Goal: Task Accomplishment & Management: Use online tool/utility

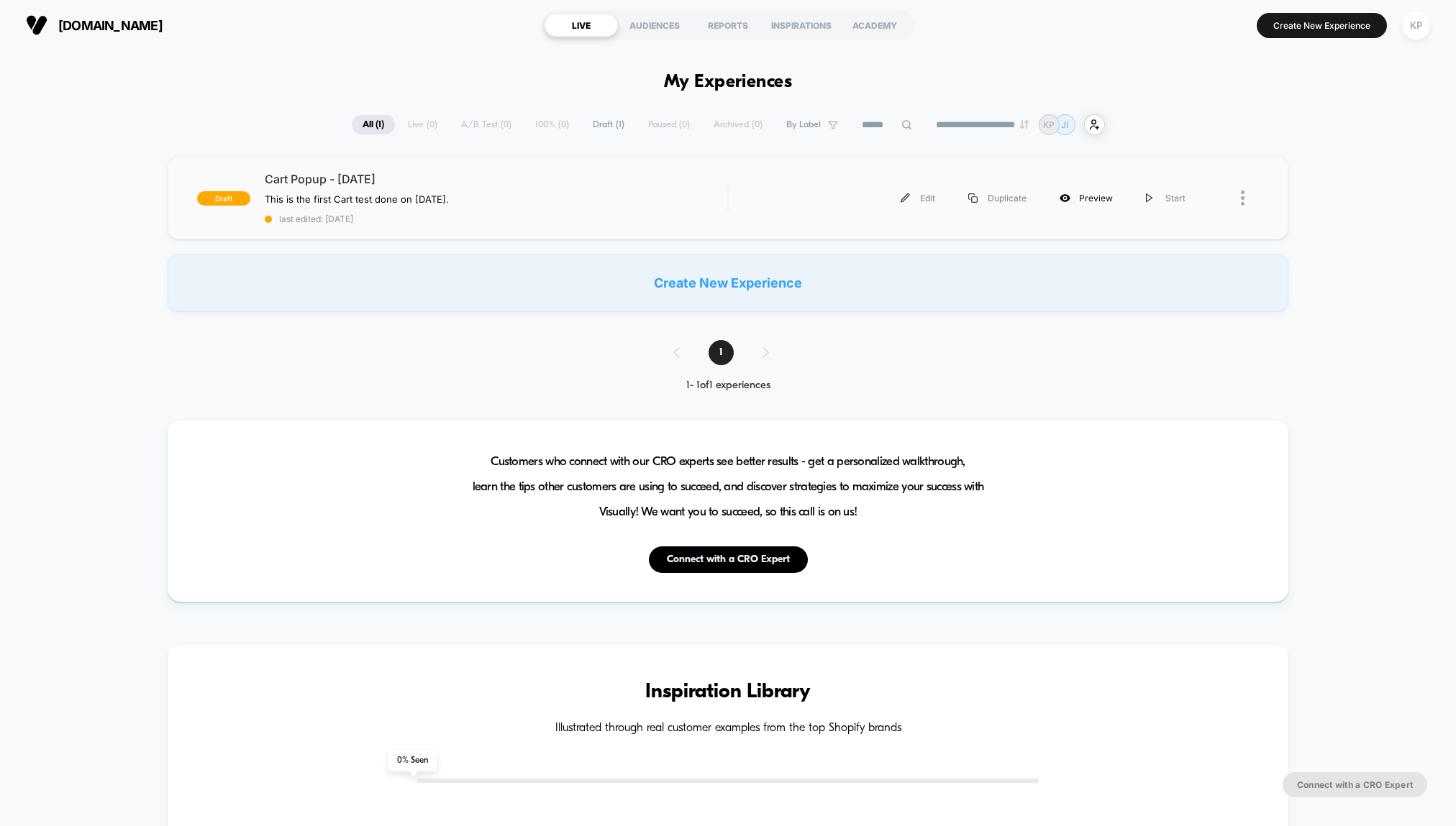
click at [1100, 197] on div "Preview" at bounding box center [1086, 198] width 87 height 33
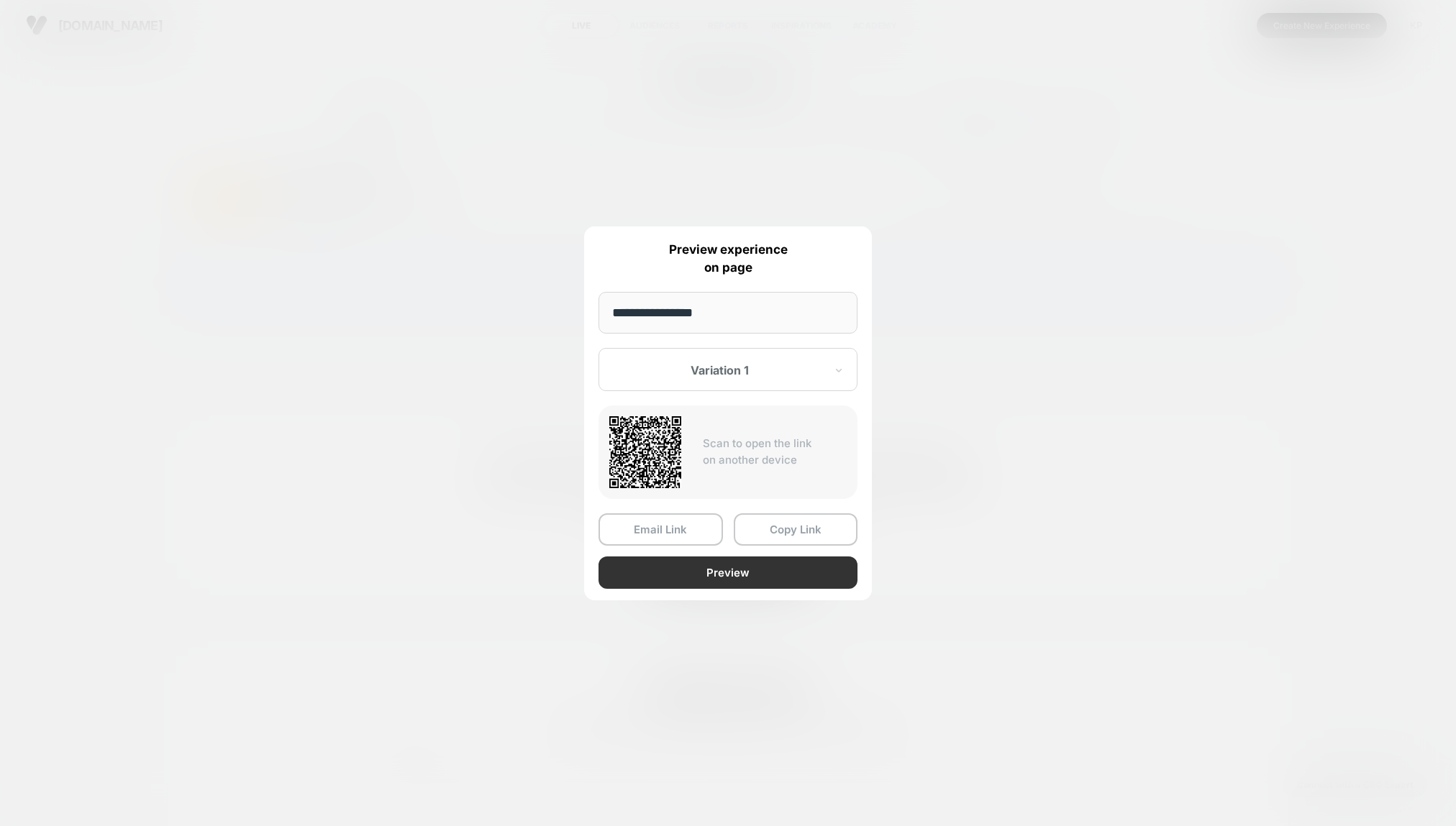
click at [724, 576] on button "Preview" at bounding box center [728, 572] width 259 height 33
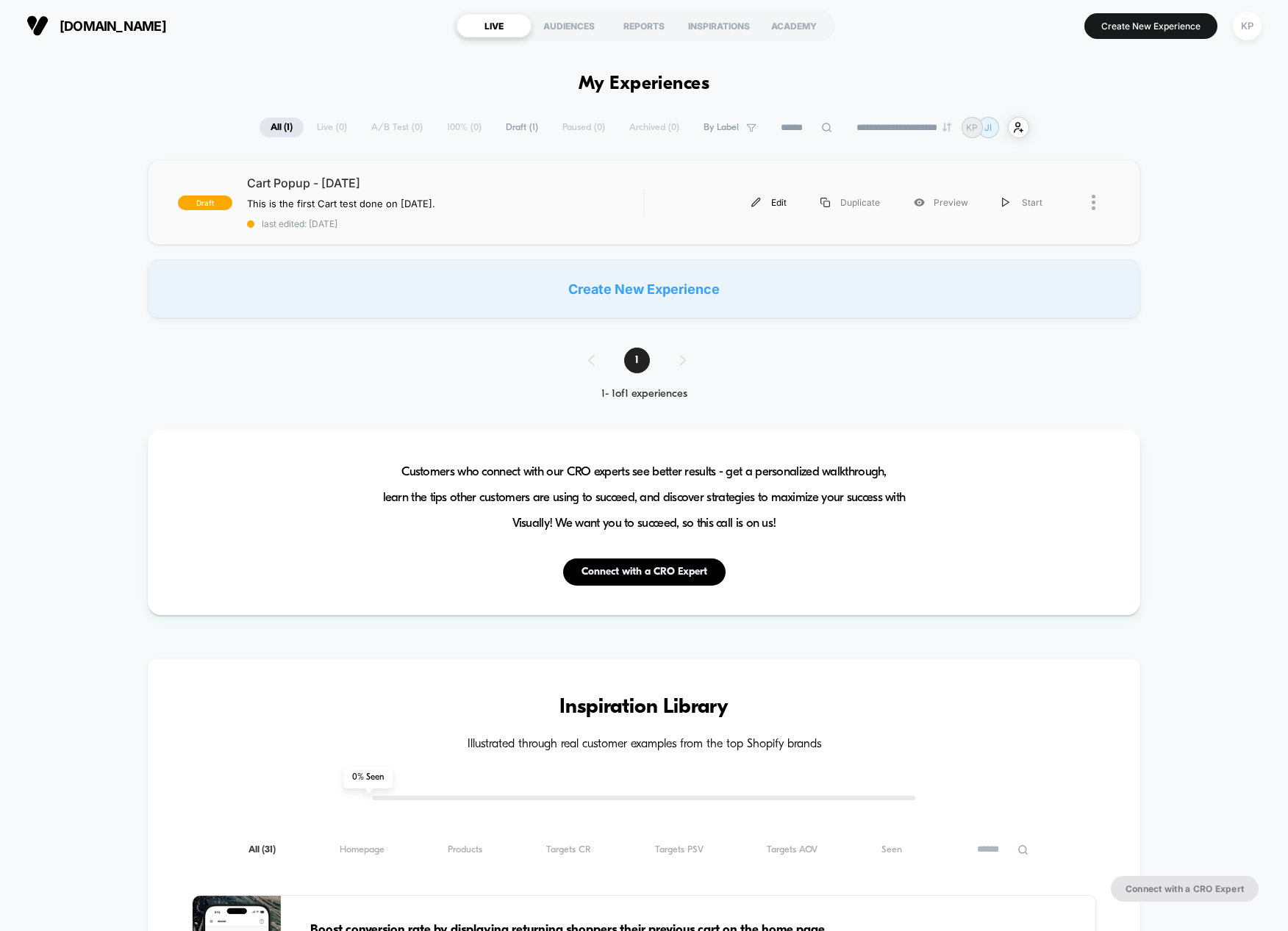
click at [771, 199] on div "Edit" at bounding box center [769, 203] width 69 height 33
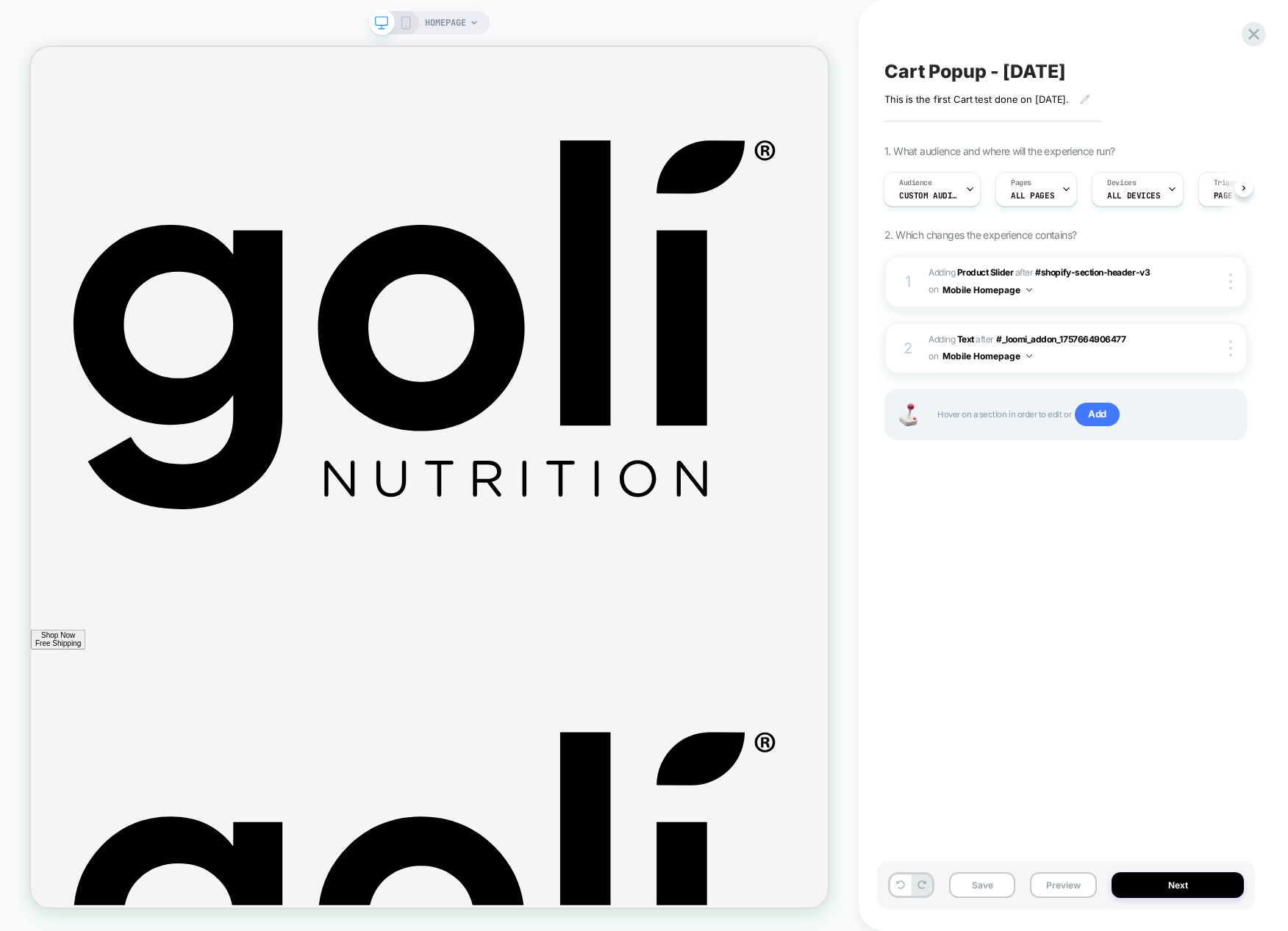
click at [403, 17] on rect at bounding box center [406, 23] width 9 height 11
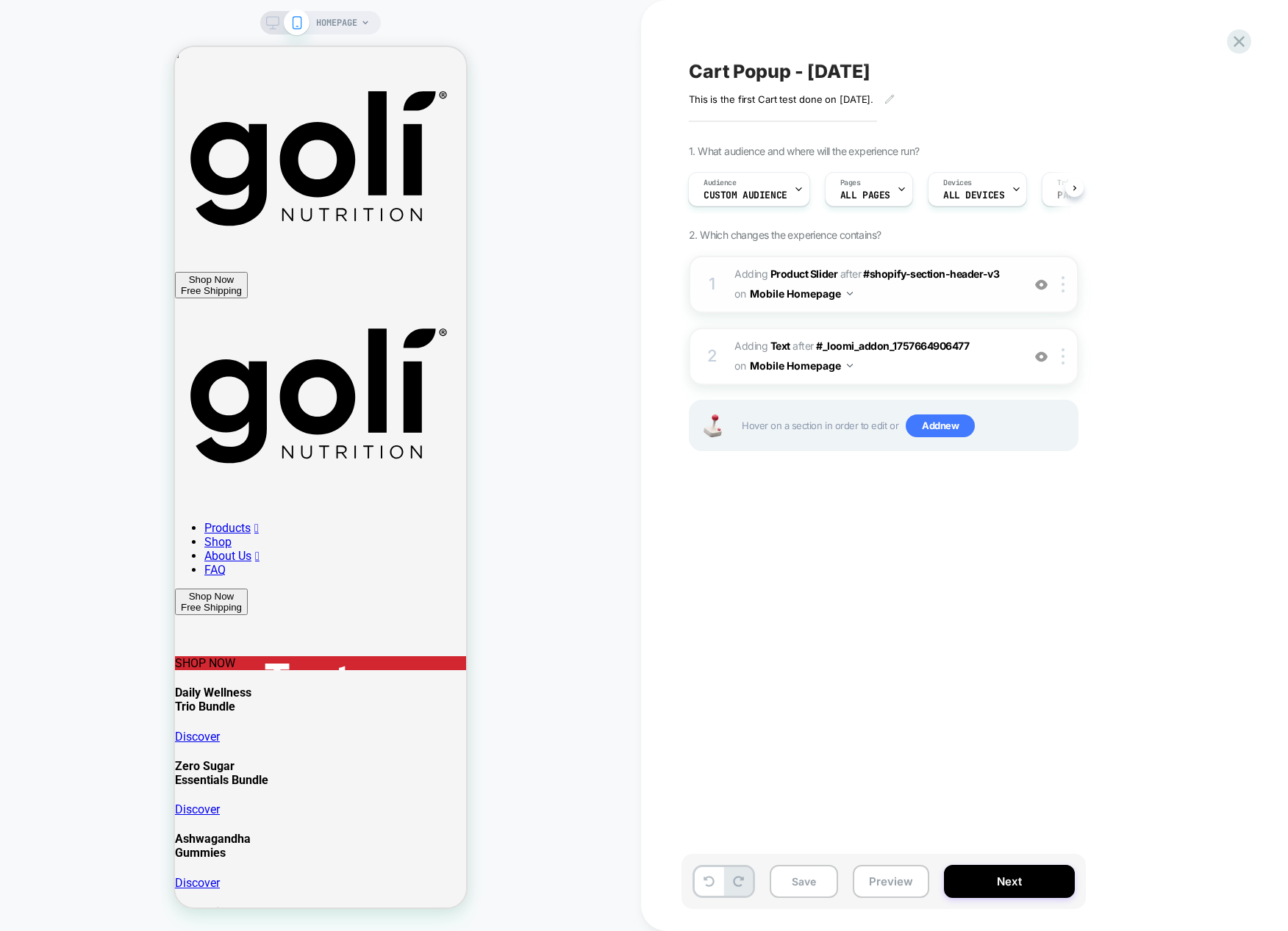
scroll to position [0, 2]
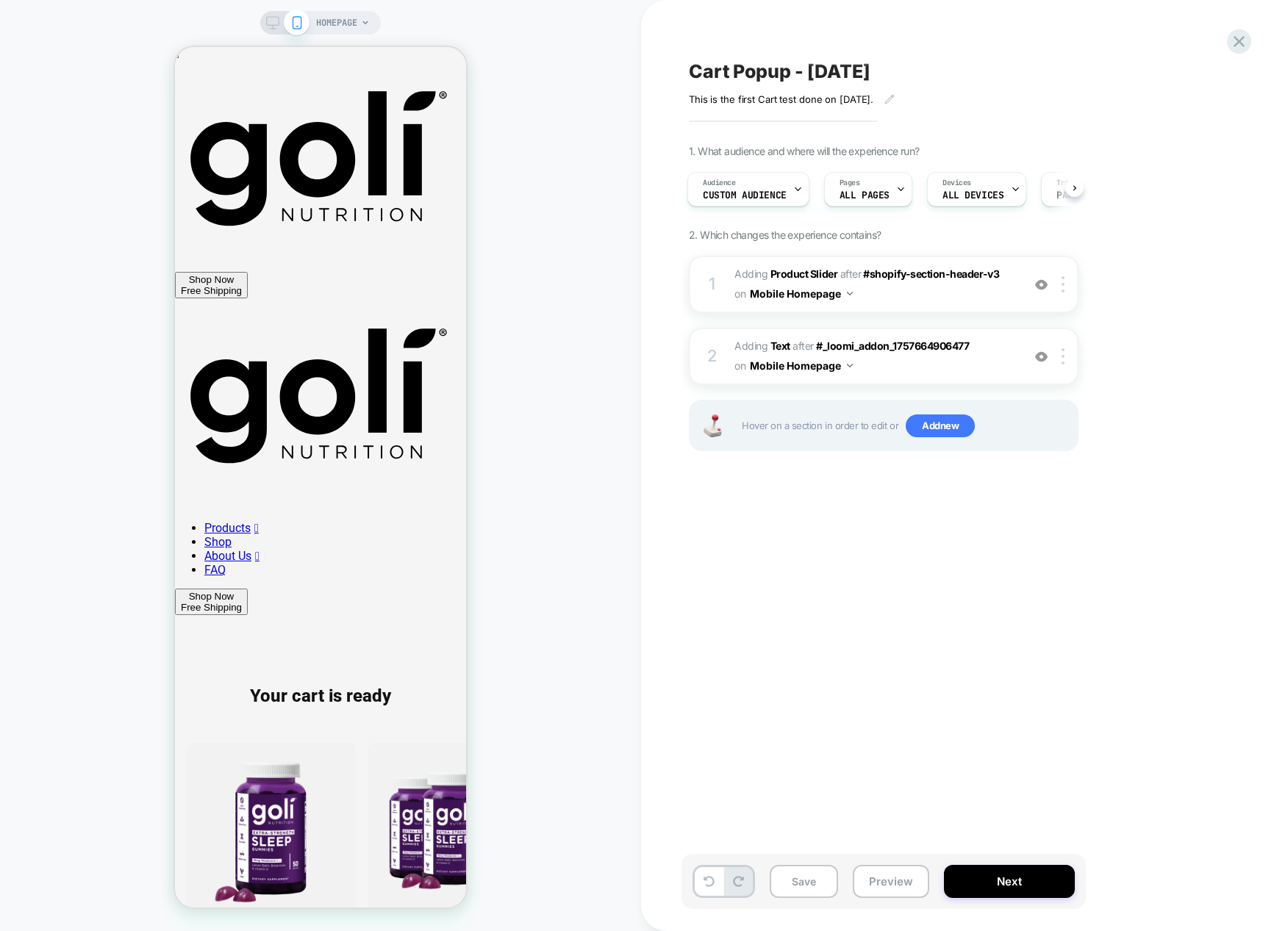
click at [270, 28] on icon at bounding box center [273, 23] width 13 height 13
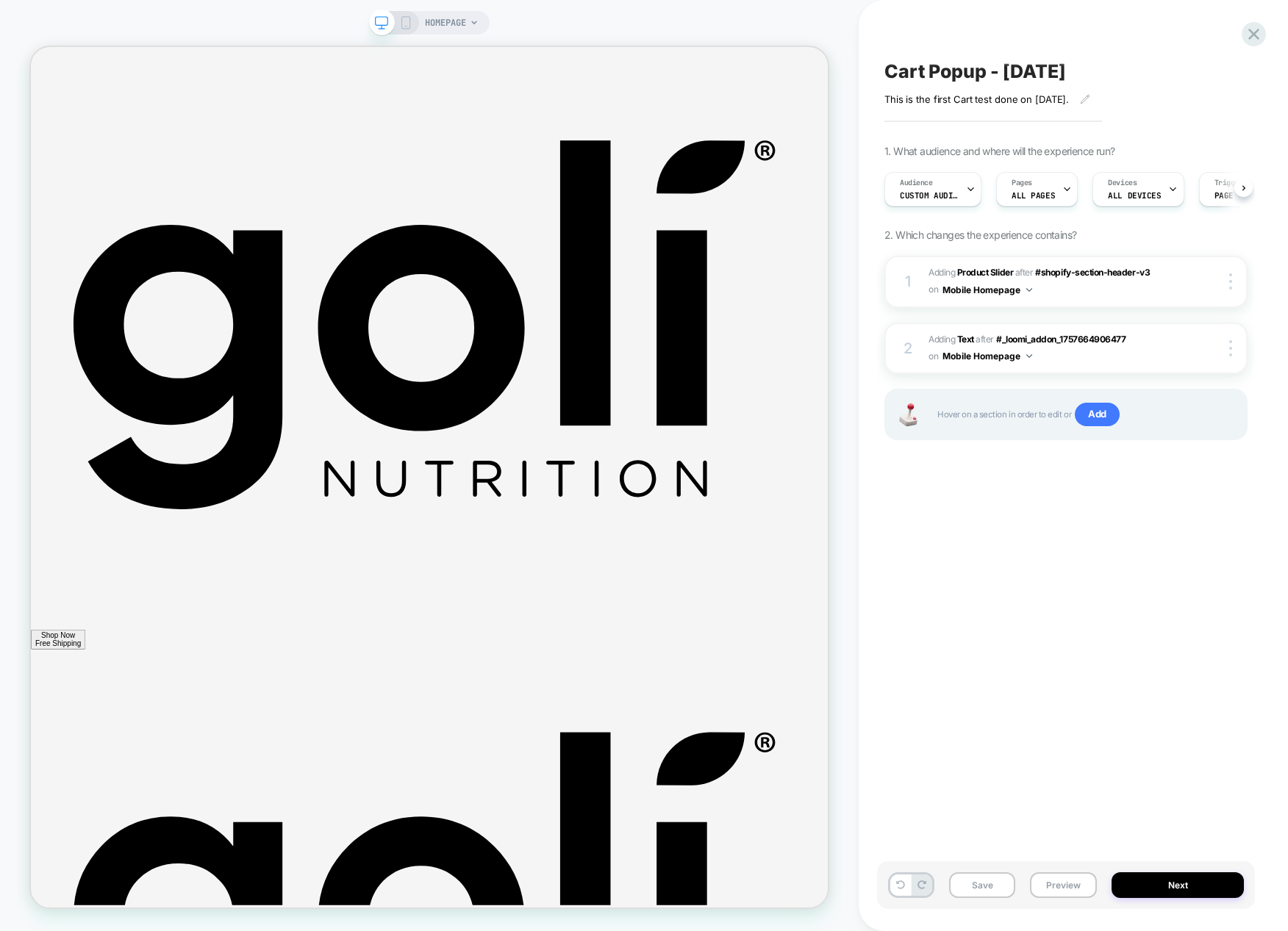
scroll to position [0, 1]
click at [1204, 297] on div "1 #_loomi_addon_1757664906477 Adding Product Slider AFTER #shopify-section-head…" at bounding box center [1066, 281] width 363 height 52
click at [1201, 282] on div at bounding box center [1219, 281] width 55 height 16
click at [1181, 350] on div "2 #_loomi_addon_1757665107360 Adding Text AFTER #_loomi_addon_1757664906477 #_l…" at bounding box center [1066, 348] width 363 height 52
click at [1148, 193] on span "ALL DEVICES" at bounding box center [1134, 195] width 53 height 10
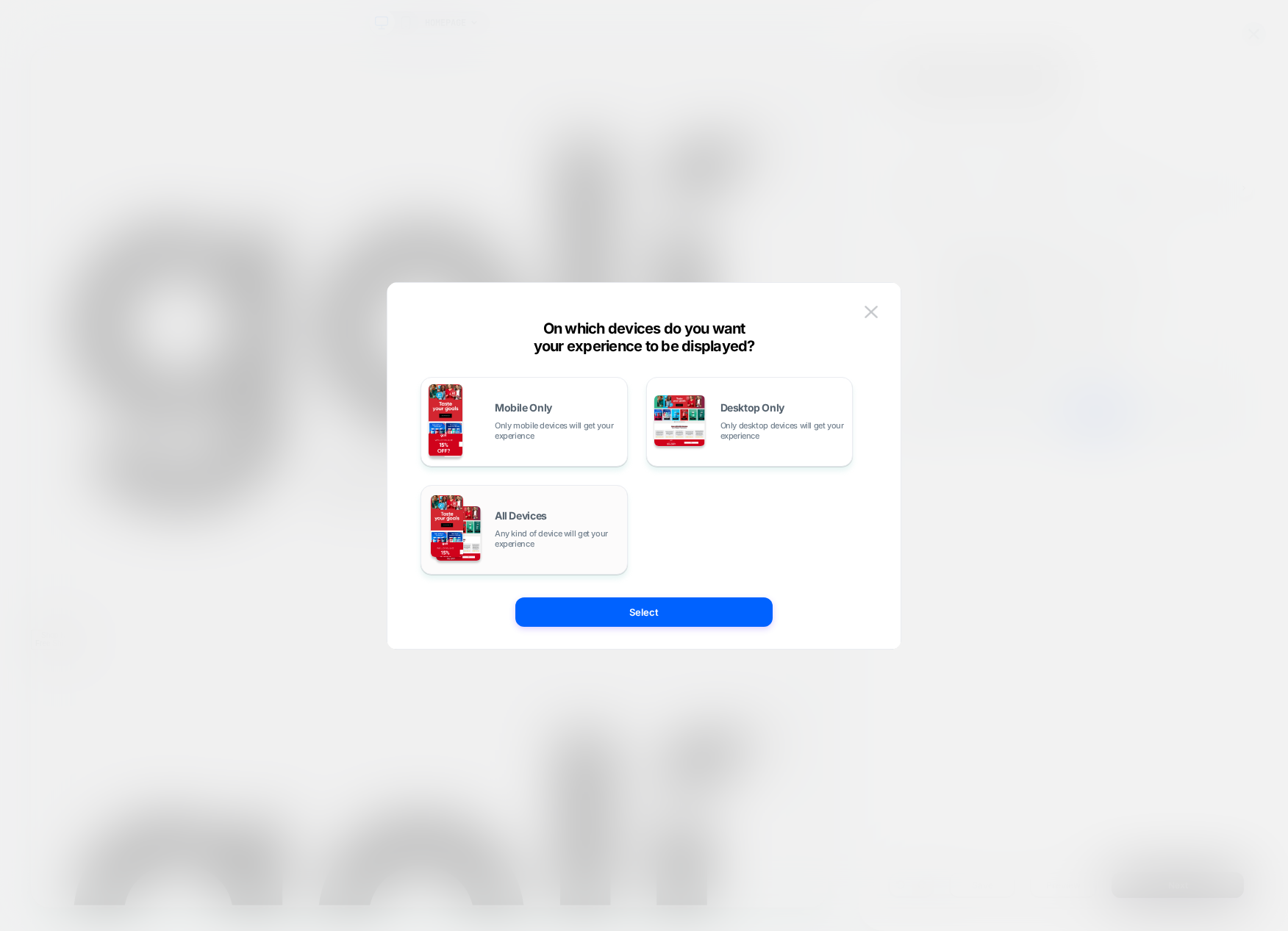
click at [569, 514] on div "All Devices Any kind of device will get your experience" at bounding box center [556, 530] width 125 height 38
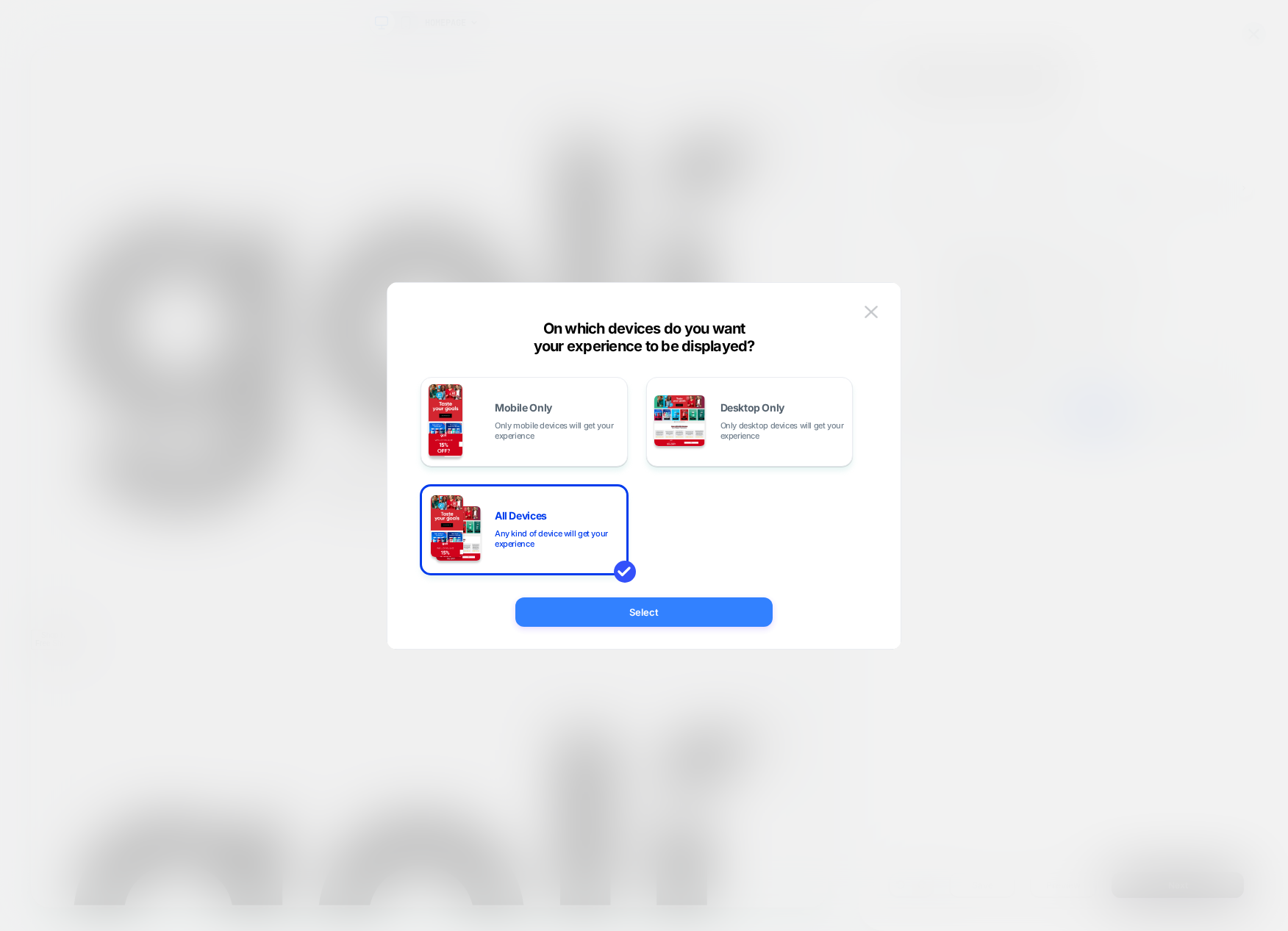
click at [603, 601] on button "Select" at bounding box center [644, 611] width 258 height 29
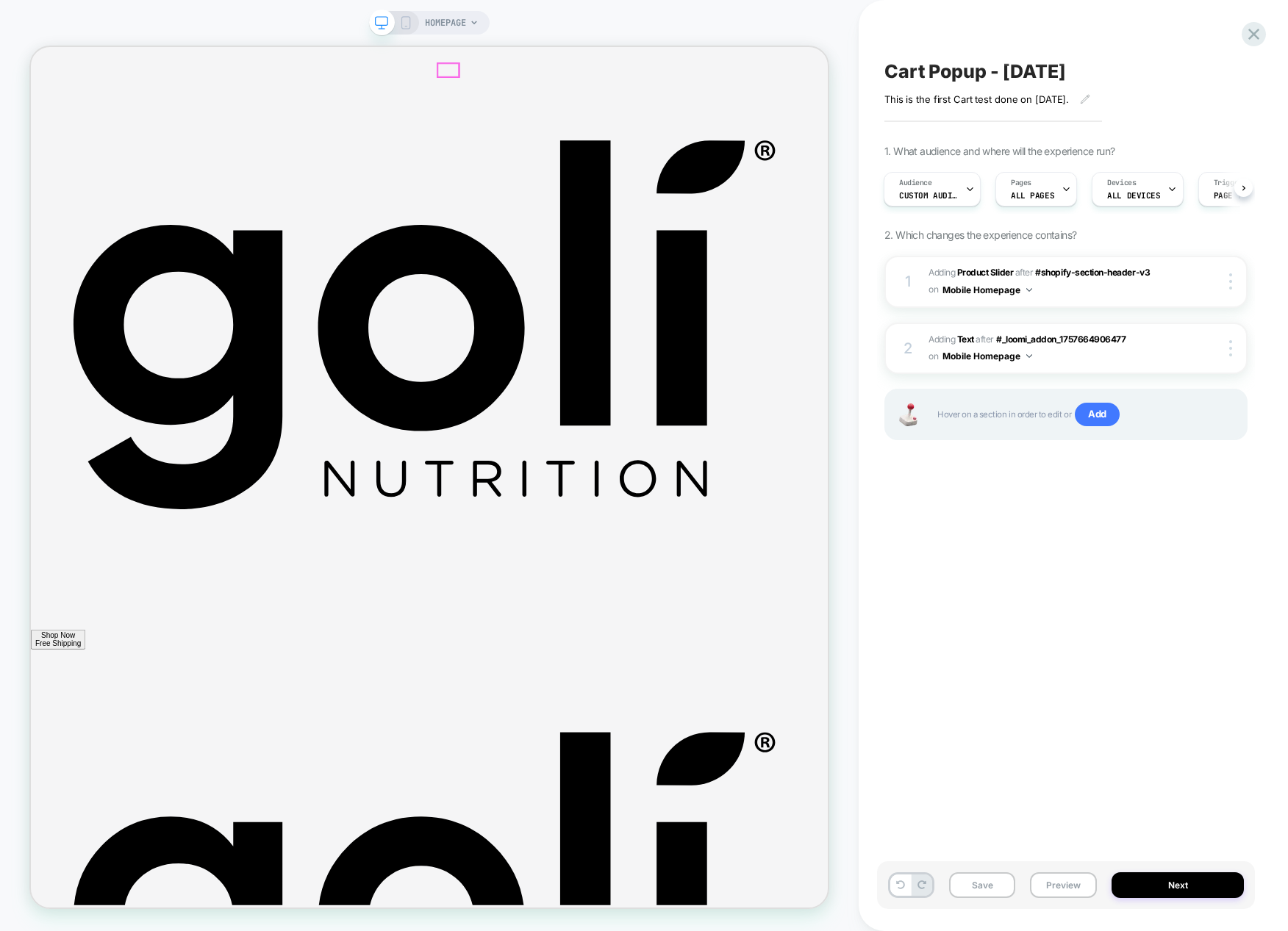
click at [411, 23] on icon at bounding box center [406, 23] width 13 height 13
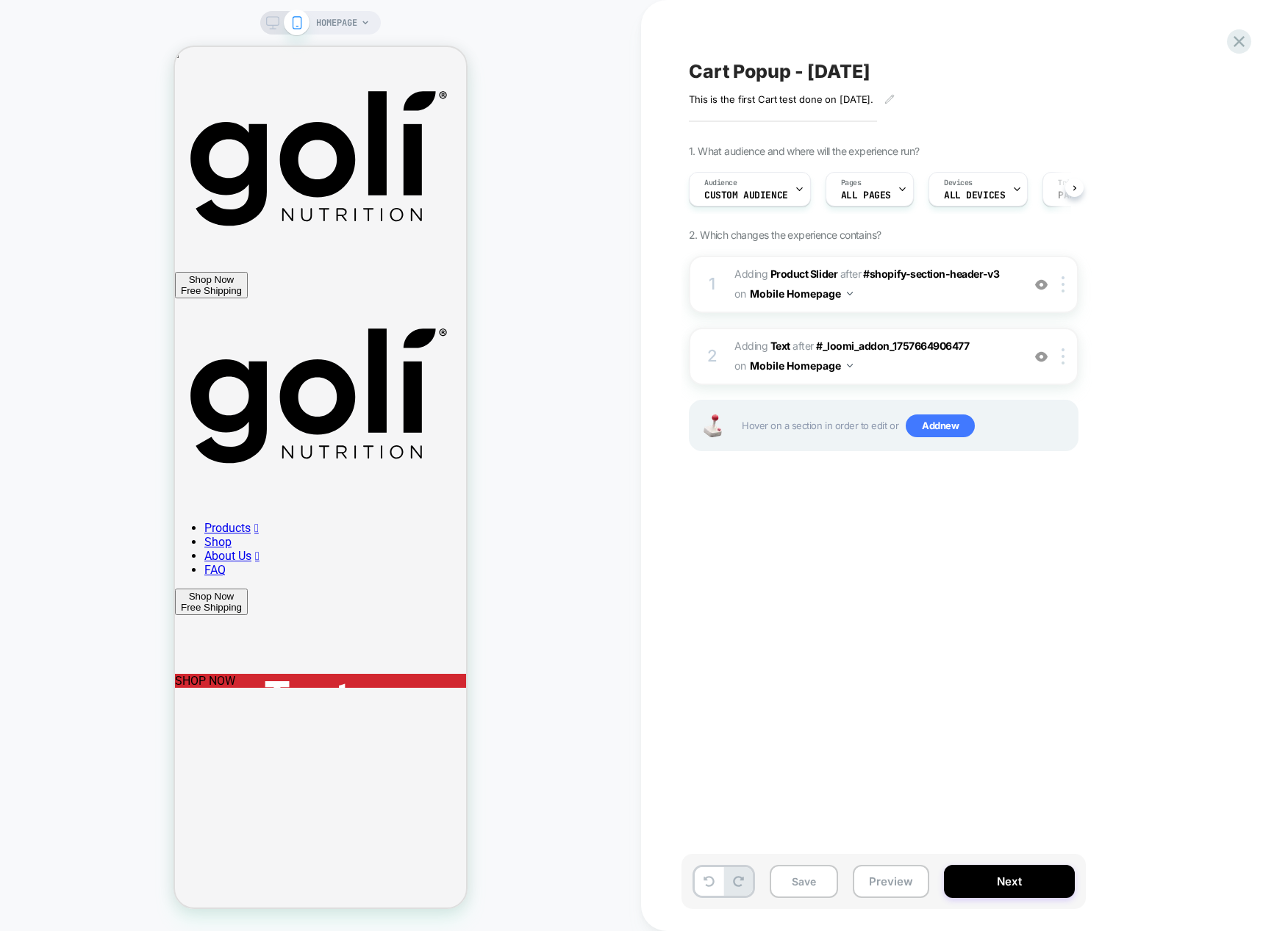
click at [278, 21] on rect at bounding box center [273, 21] width 12 height 9
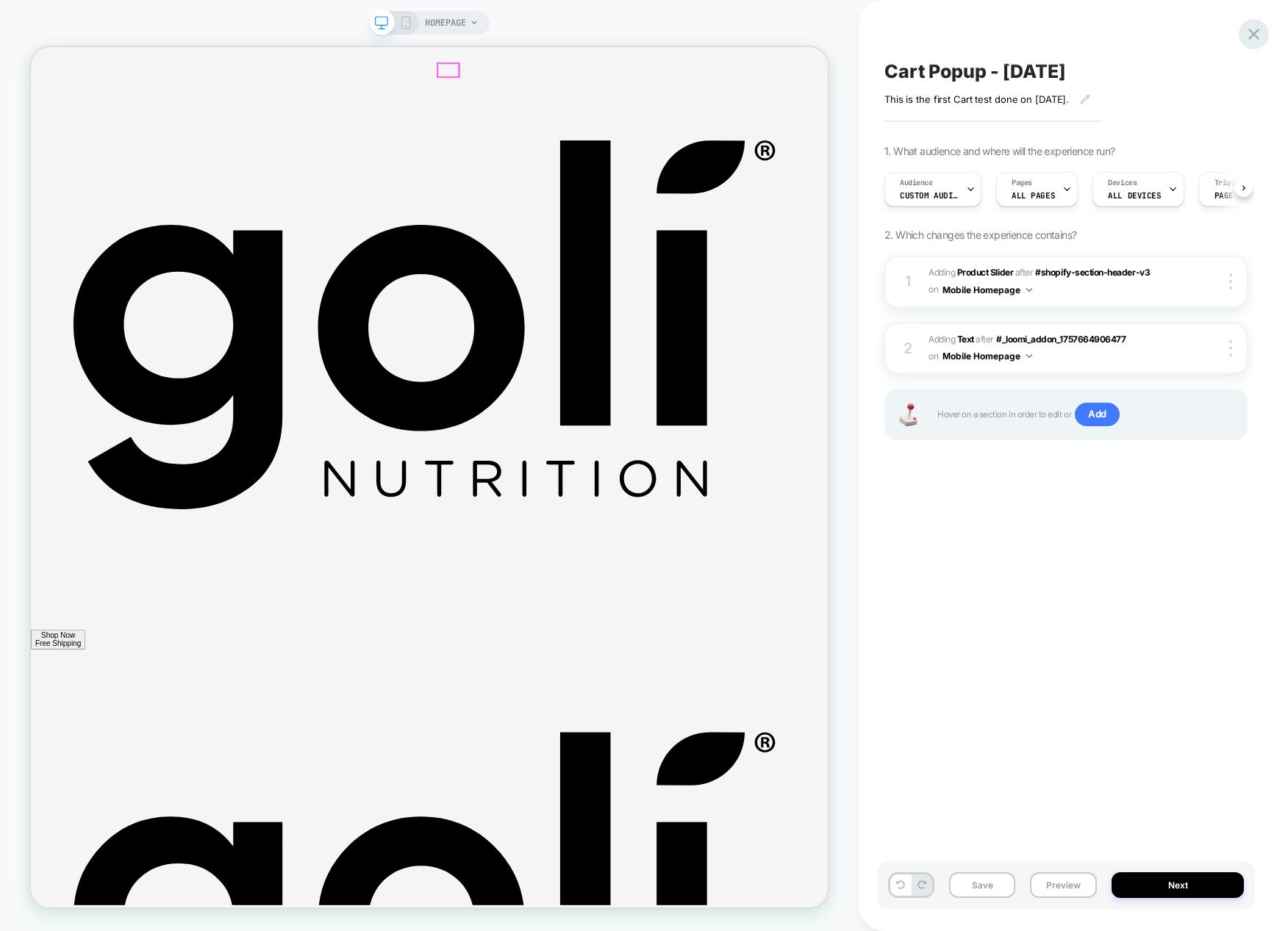
click at [1256, 34] on icon at bounding box center [1254, 34] width 20 height 20
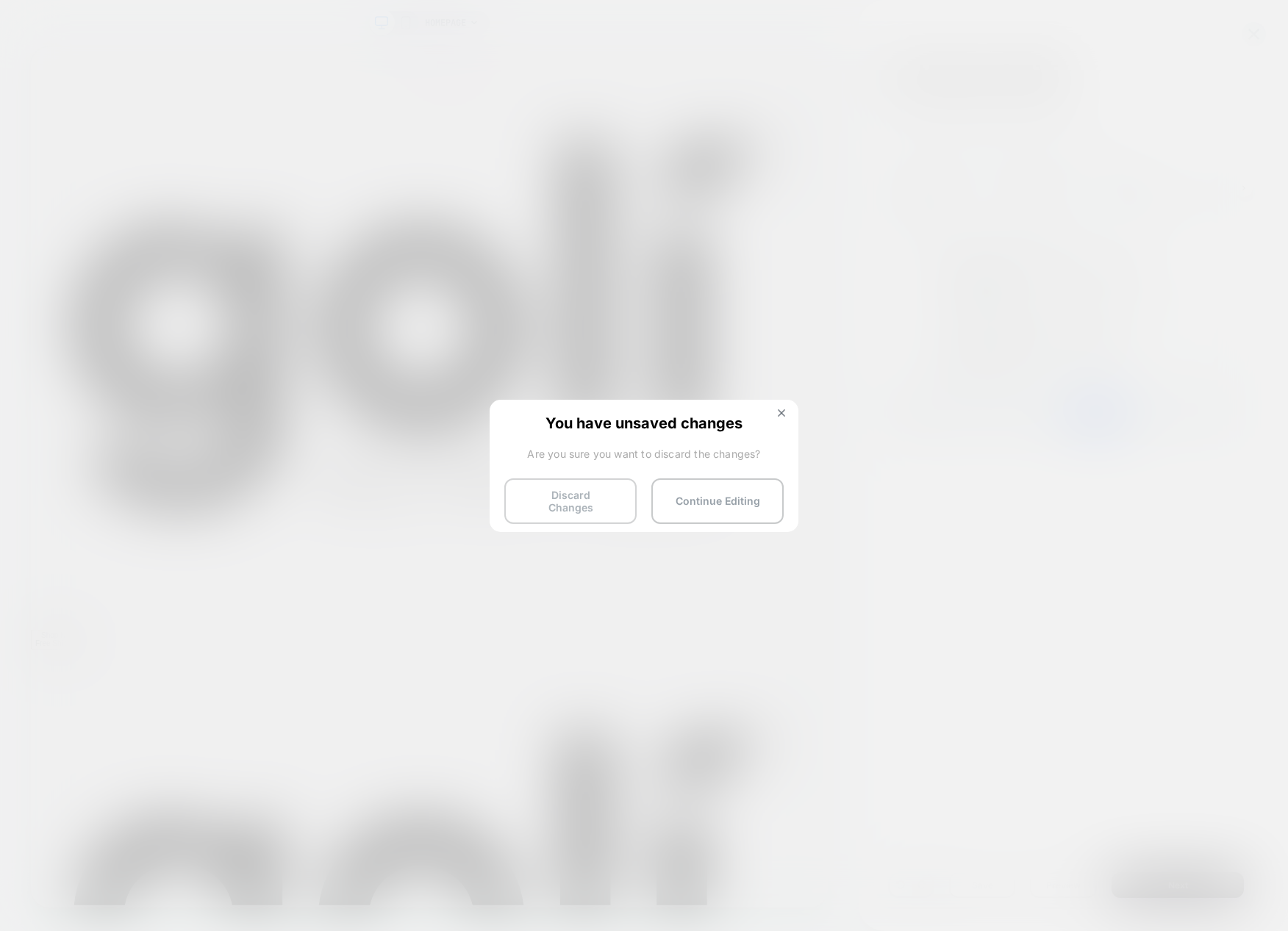
click at [582, 498] on button "Discard Changes" at bounding box center [570, 501] width 132 height 46
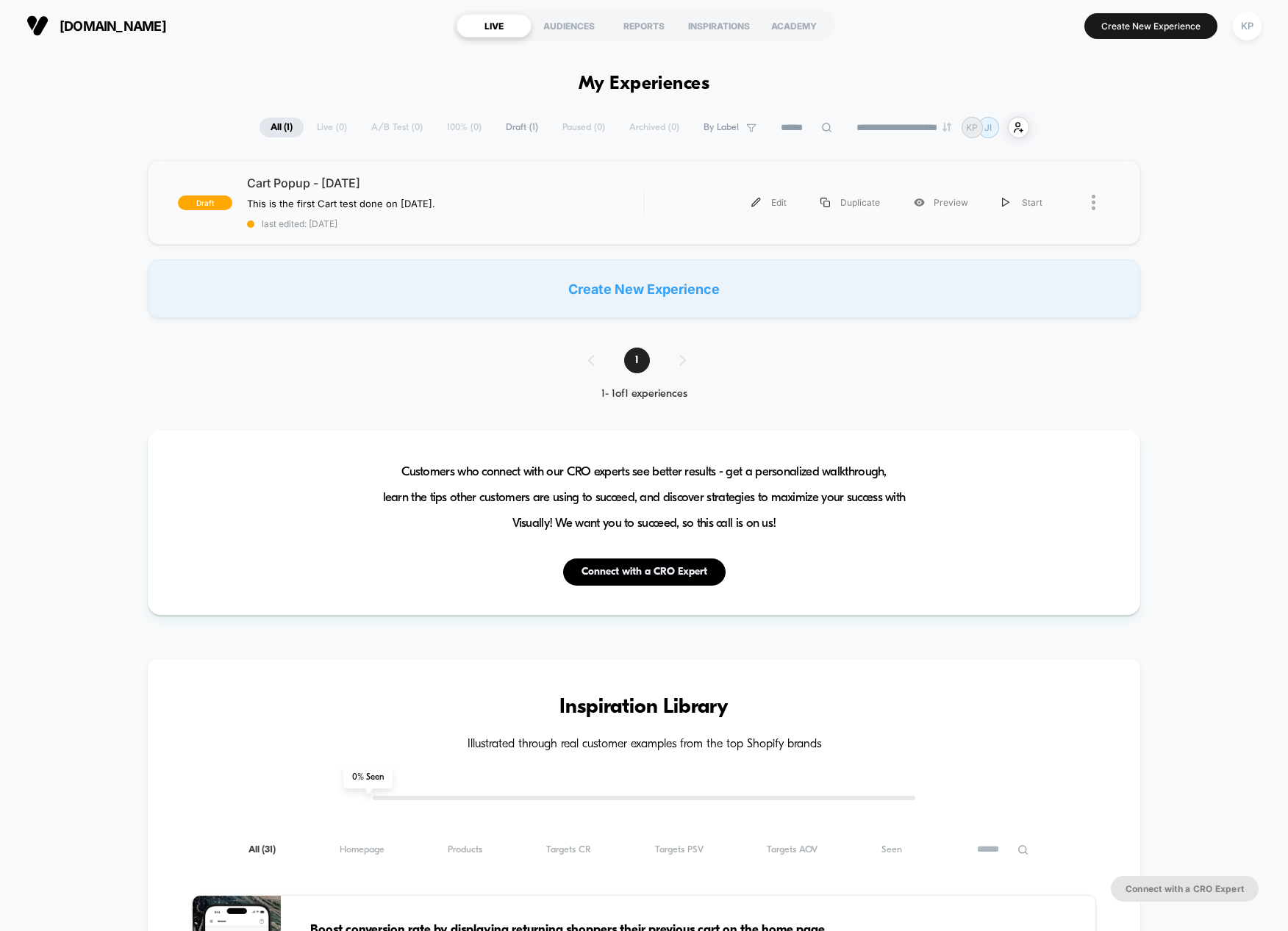
click at [429, 173] on div "draft Cart Popup - [DATE] This is the first Cart test done on [DATE]. Click to …" at bounding box center [643, 203] width 992 height 85
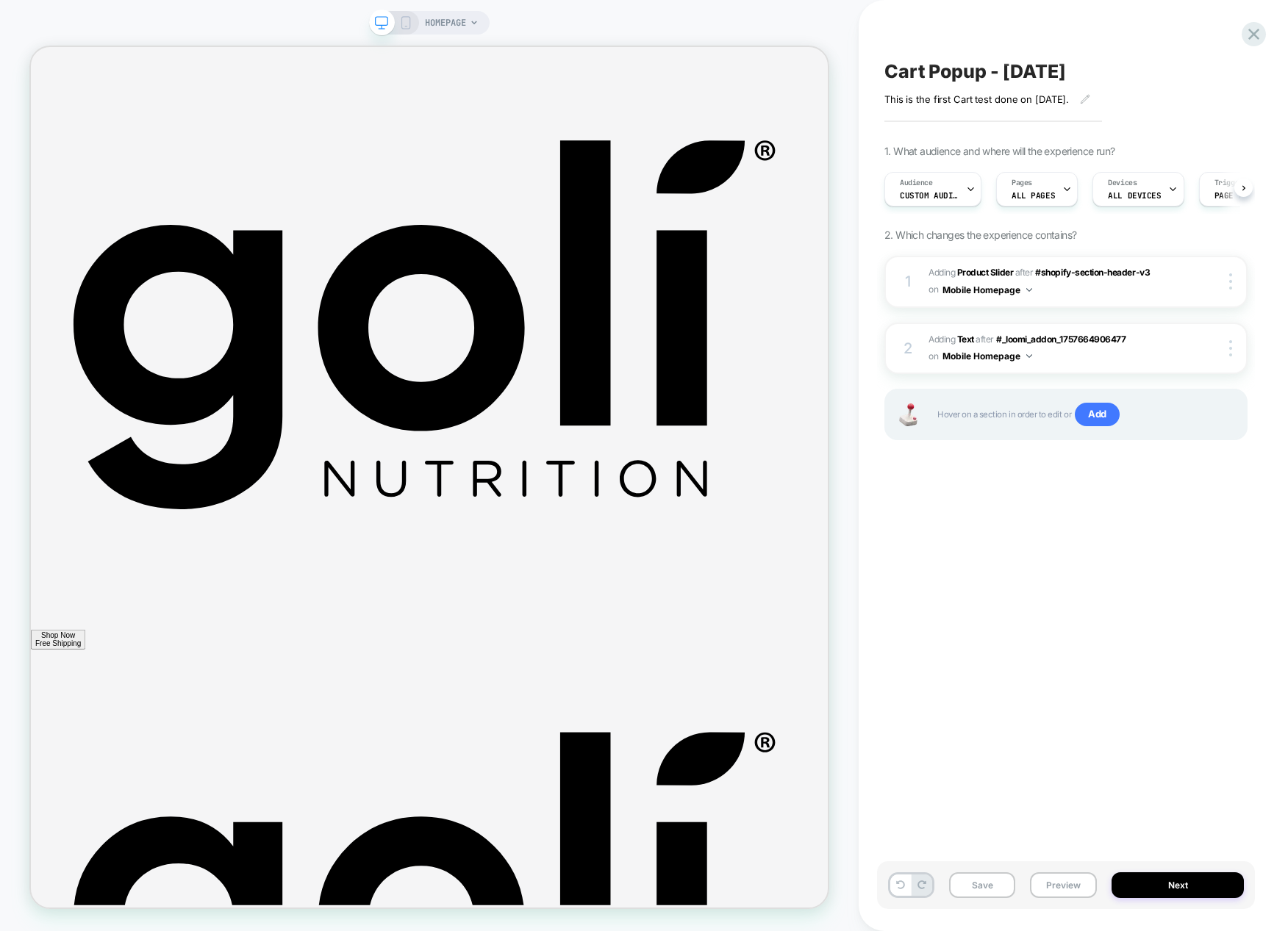
scroll to position [0, 1]
click at [407, 25] on icon at bounding box center [406, 23] width 13 height 13
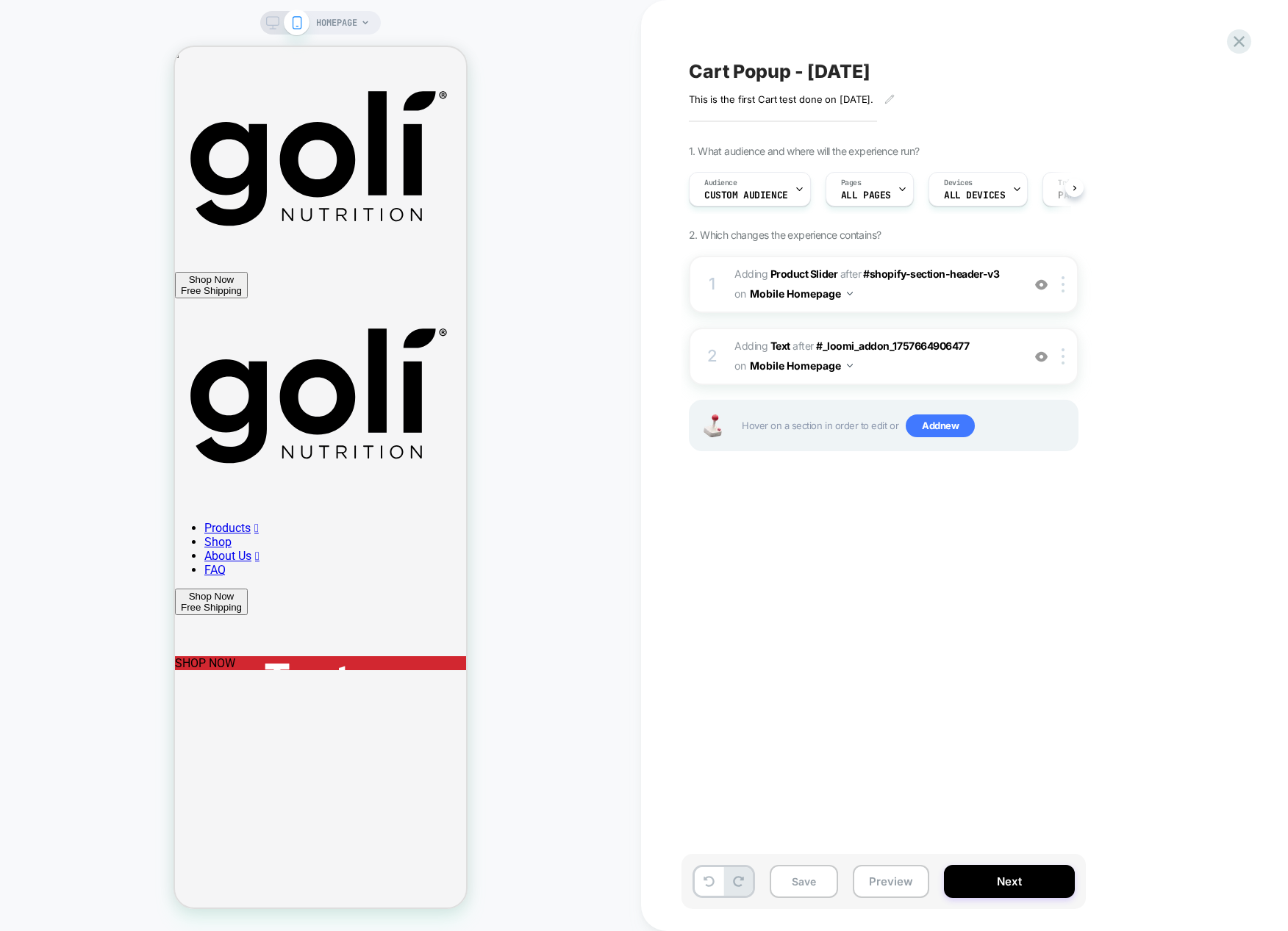
scroll to position [0, 1]
click at [1241, 43] on icon at bounding box center [1239, 42] width 11 height 11
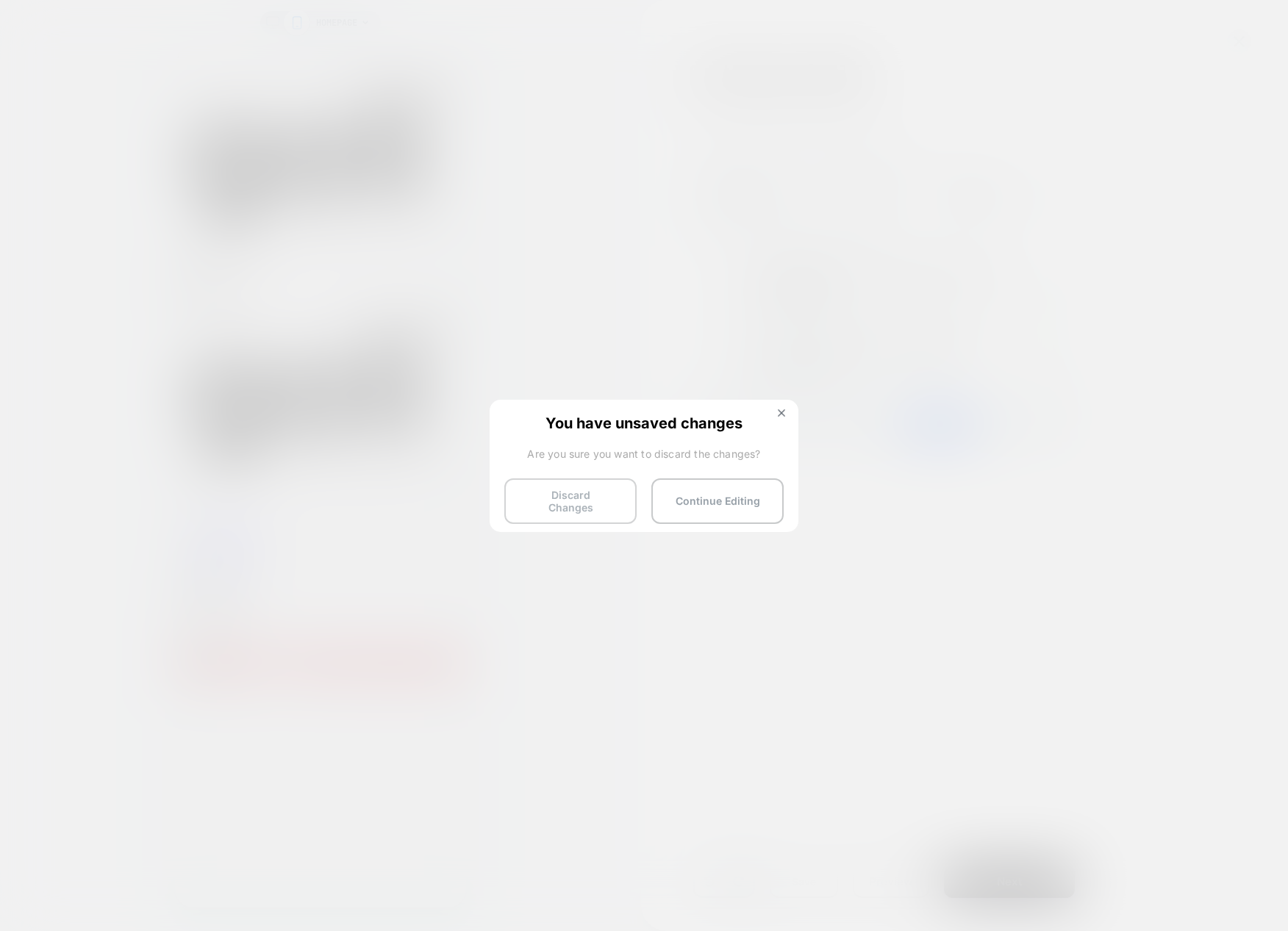
click at [615, 496] on button "Discard Changes" at bounding box center [570, 501] width 132 height 46
